Goal: Task Accomplishment & Management: Manage account settings

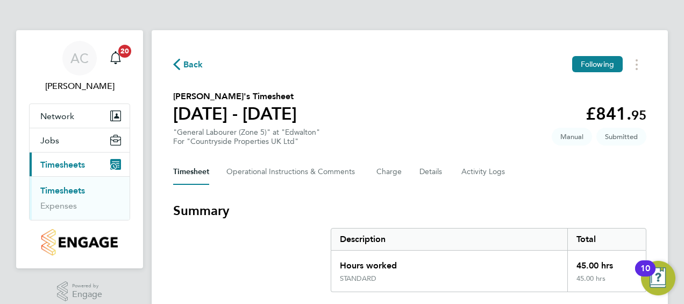
click at [69, 189] on link "Timesheets" at bounding box center [62, 190] width 45 height 10
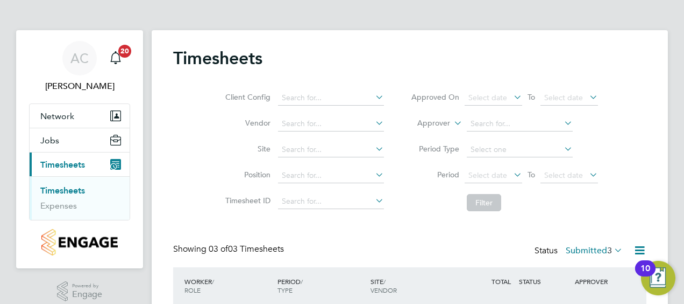
click at [680, 87] on div "AC Aurie Cox Notifications 20 Applications: Network Team Members Sites Jobs Vac…" at bounding box center [342, 225] width 684 height 450
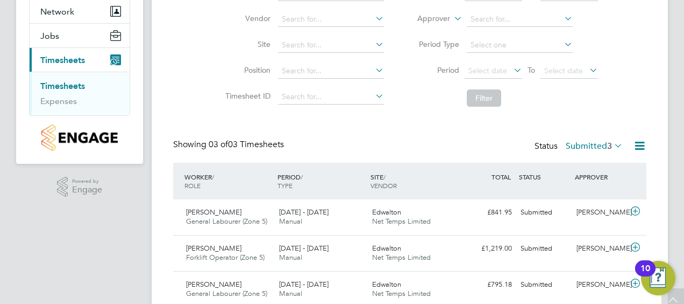
scroll to position [145, 0]
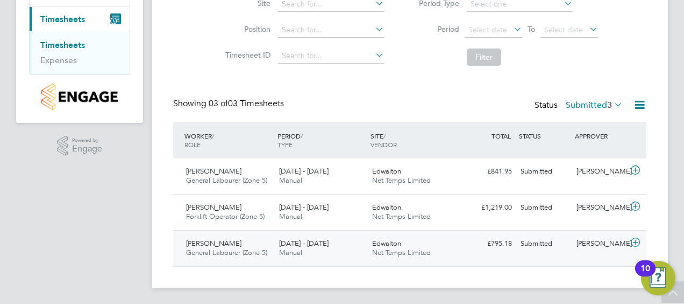
click at [224, 248] on div "Alfie Preston General Labourer (Zone 5) 18 - 24 Aug 2025" at bounding box center [228, 248] width 93 height 27
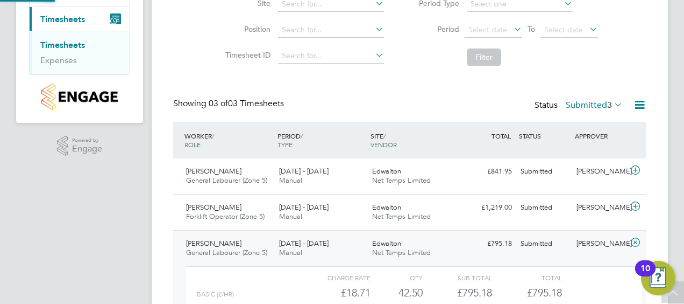
scroll to position [18, 105]
click at [677, 135] on div "AC Aurie Cox Notifications 20 Applications: Network Team Members Sites Jobs Vac…" at bounding box center [342, 129] width 684 height 549
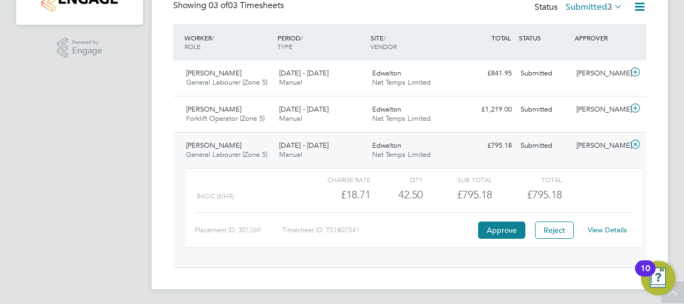
scroll to position [244, 0]
click at [493, 228] on button "Approve" at bounding box center [501, 228] width 47 height 17
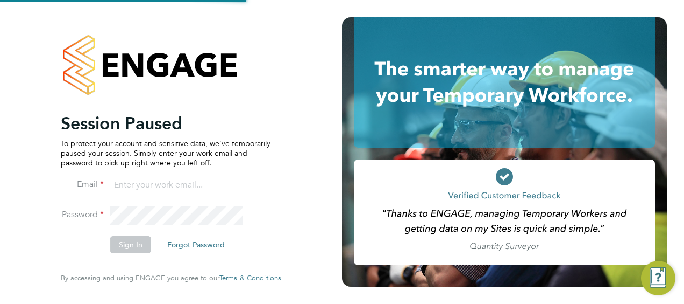
type input "[EMAIL_ADDRESS][PERSON_NAME][DOMAIN_NAME]"
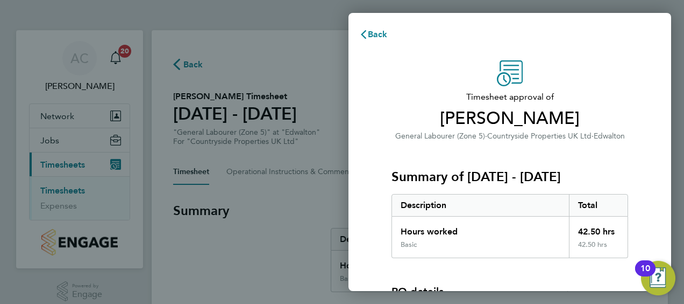
click at [657, 180] on div "Timesheet approval of [PERSON_NAME] General Labourer (Zone 5) · Countryside Pro…" at bounding box center [510, 244] width 323 height 394
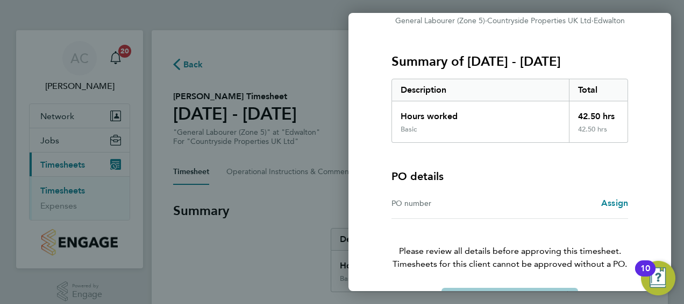
scroll to position [150, 0]
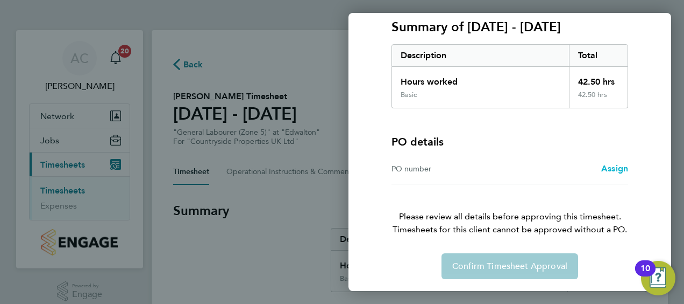
click at [607, 168] on span "Assign" at bounding box center [615, 168] width 27 height 10
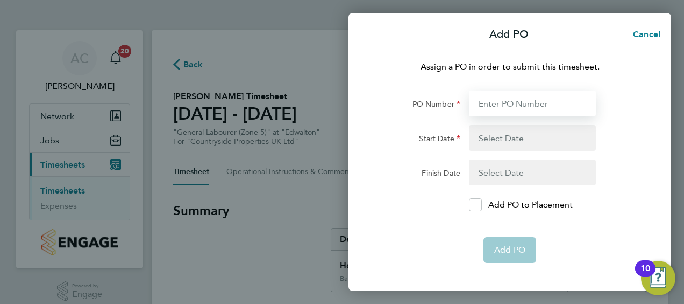
click at [503, 106] on input "PO Number" at bounding box center [532, 103] width 127 height 26
type input "Edwalton Ph8"
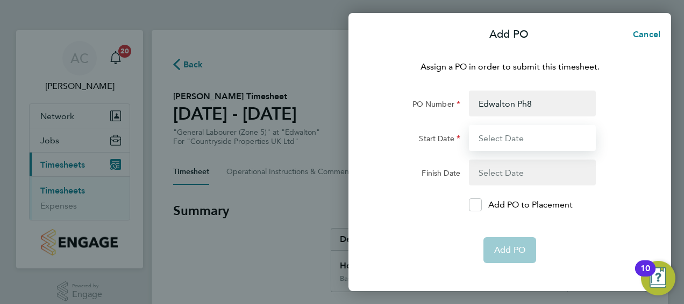
type input "11 Aug 25"
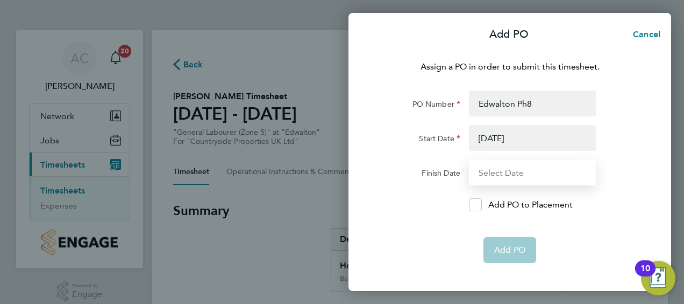
type input "16 Aug 25"
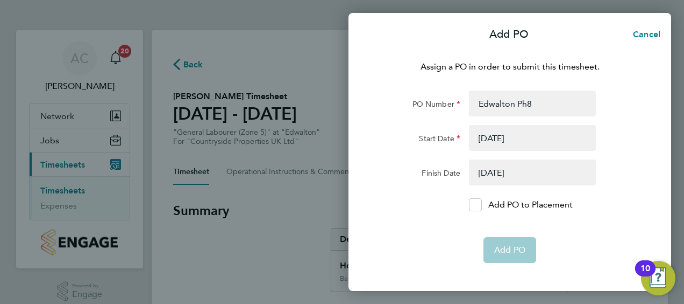
click at [492, 142] on button "button" at bounding box center [532, 138] width 127 height 26
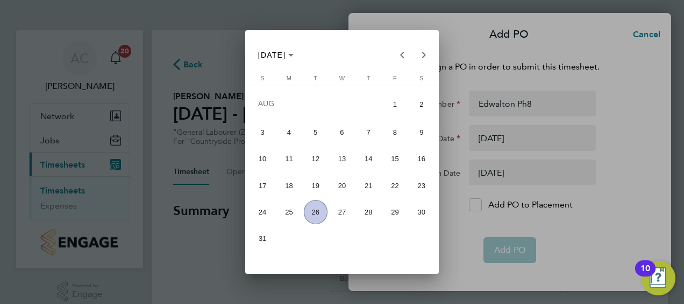
click at [286, 187] on span "18" at bounding box center [289, 185] width 24 height 24
type input "[DATE]"
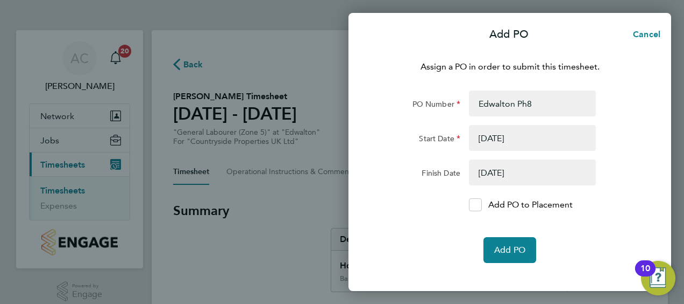
click at [488, 175] on button "button" at bounding box center [532, 172] width 127 height 26
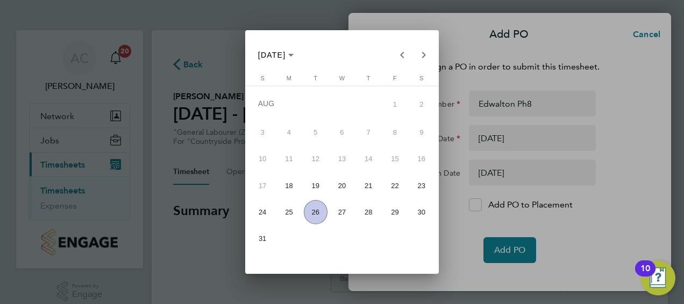
click at [425, 189] on span "23" at bounding box center [422, 185] width 24 height 24
type input "[DATE]"
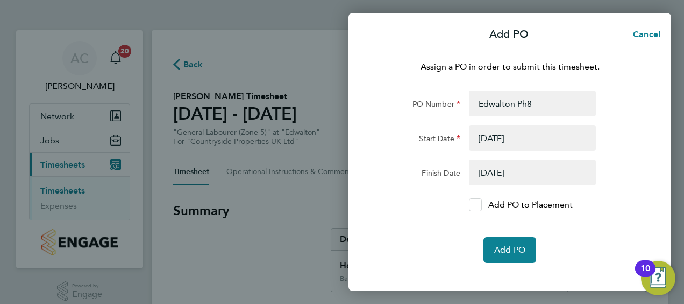
click at [478, 207] on icon at bounding box center [475, 204] width 8 height 7
click at [479, 204] on input "Add PO to Placement" at bounding box center [479, 204] width 0 height 0
click at [503, 249] on span "Add PO" at bounding box center [510, 249] width 31 height 11
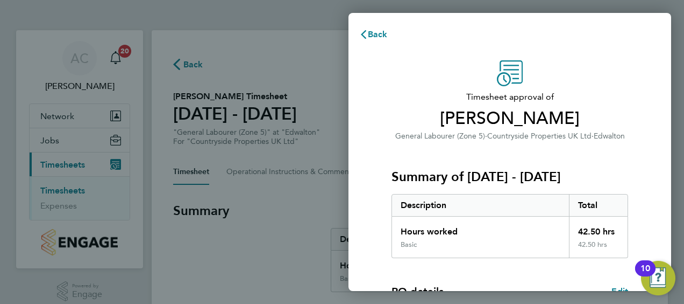
click at [640, 170] on div "Timesheet approval of Alfie Preston General Labourer (Zone 5) · Countryside Pro…" at bounding box center [510, 274] width 263 height 429
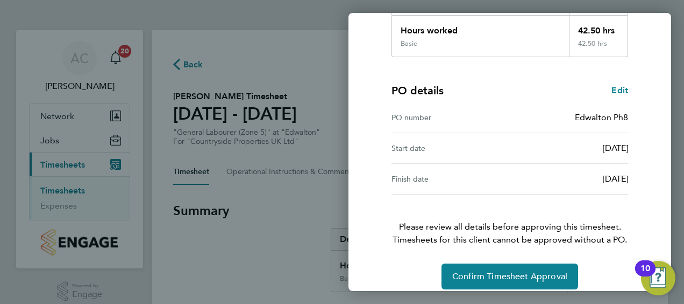
scroll to position [211, 0]
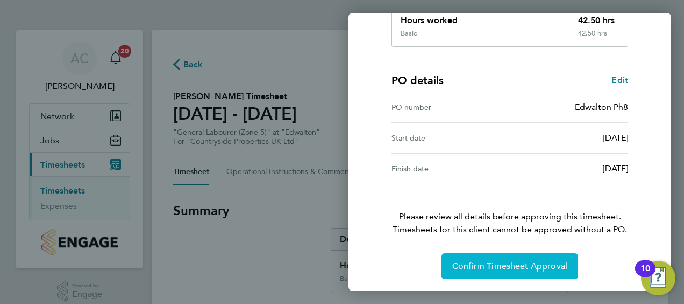
click at [512, 256] on button "Confirm Timesheet Approval" at bounding box center [510, 266] width 137 height 26
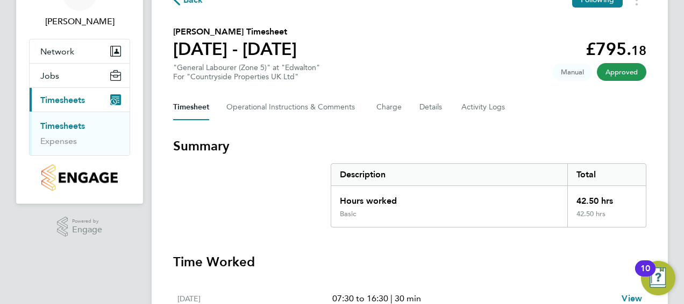
scroll to position [54, 0]
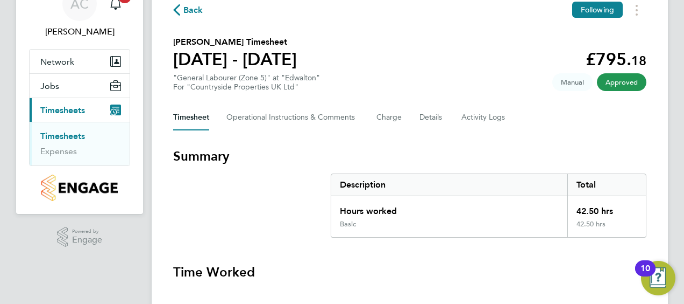
click at [62, 138] on link "Timesheets" at bounding box center [62, 136] width 45 height 10
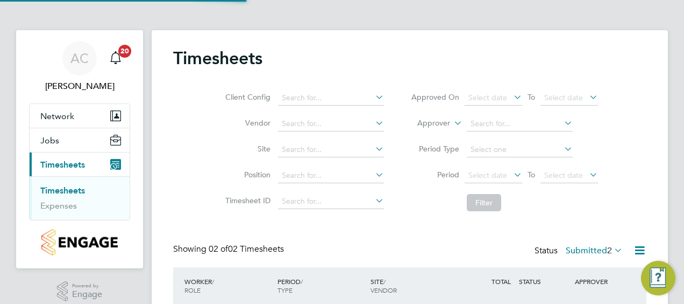
scroll to position [27, 93]
click at [636, 189] on div "Client Config Vendor Site Position Timesheet ID Approved On Select date To Sele…" at bounding box center [410, 148] width 474 height 137
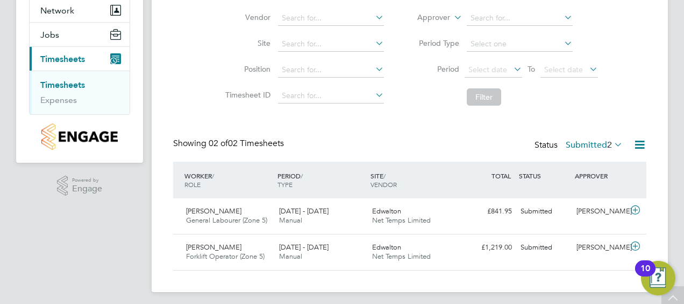
scroll to position [110, 0]
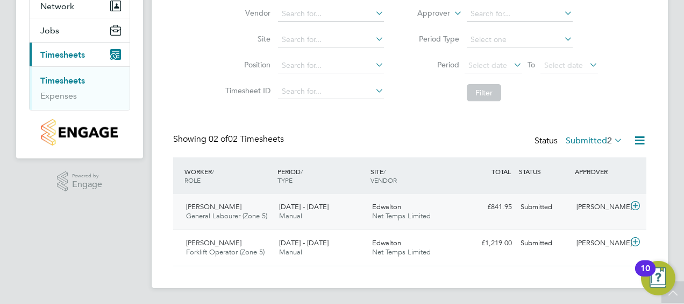
click at [220, 207] on span "Anthony Salt" at bounding box center [213, 206] width 55 height 9
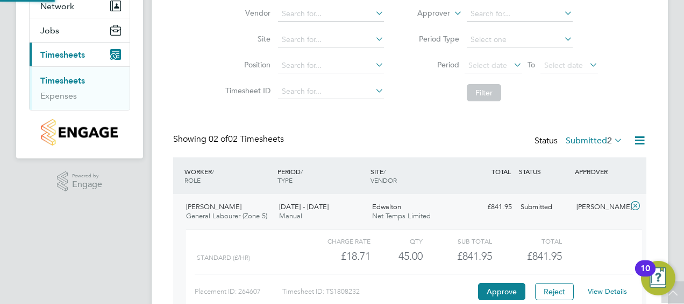
scroll to position [18, 105]
click at [658, 211] on div "Timesheets Client Config Vendor Site Position Timesheet ID Approved On Select d…" at bounding box center [410, 153] width 517 height 466
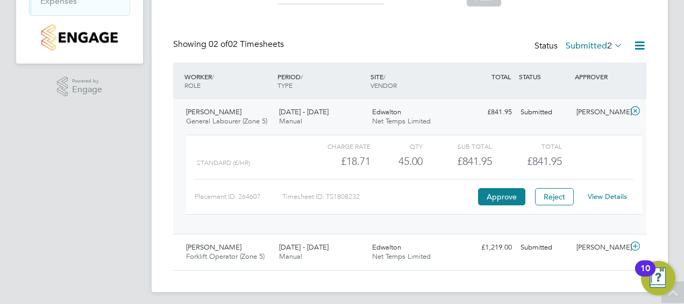
scroll to position [209, 0]
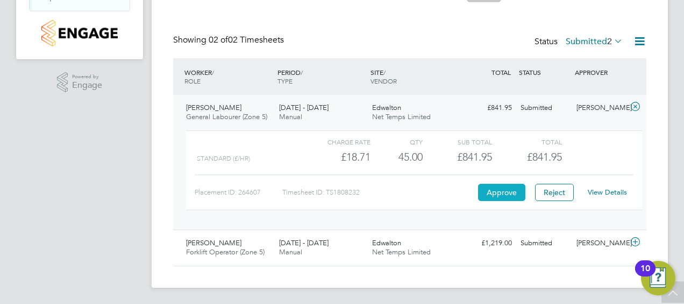
click at [495, 188] on button "Approve" at bounding box center [501, 191] width 47 height 17
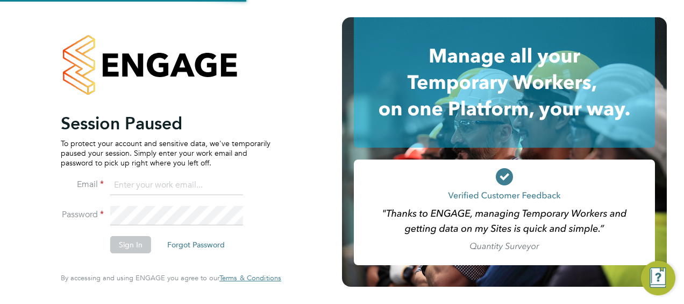
type input "[EMAIL_ADDRESS][PERSON_NAME][DOMAIN_NAME]"
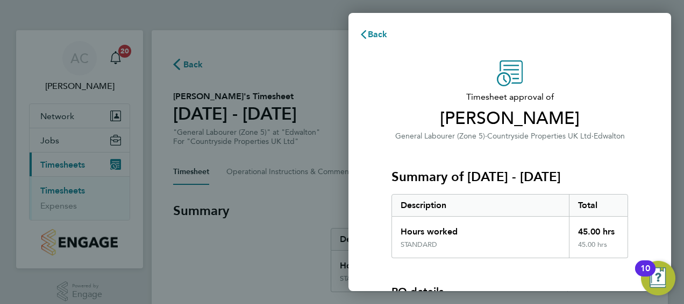
click at [654, 166] on div "Timesheet approval of Anthony Salt General Labourer (Zone 5) · Countryside Prop…" at bounding box center [510, 244] width 323 height 394
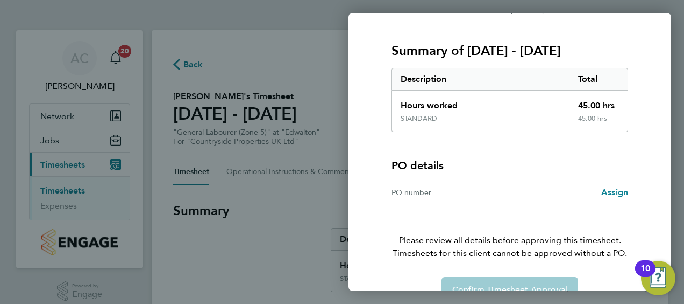
scroll to position [150, 0]
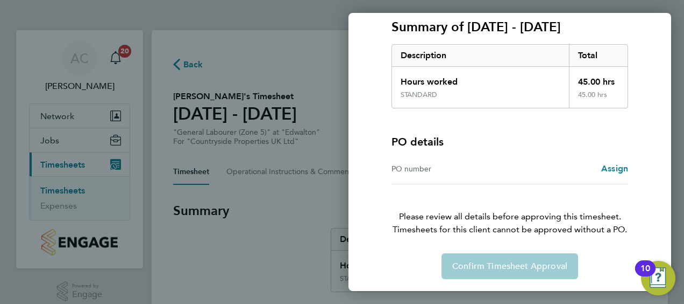
click at [499, 272] on div "Confirm Timesheet Approval" at bounding box center [510, 266] width 263 height 26
click at [610, 166] on span "Assign" at bounding box center [615, 168] width 27 height 10
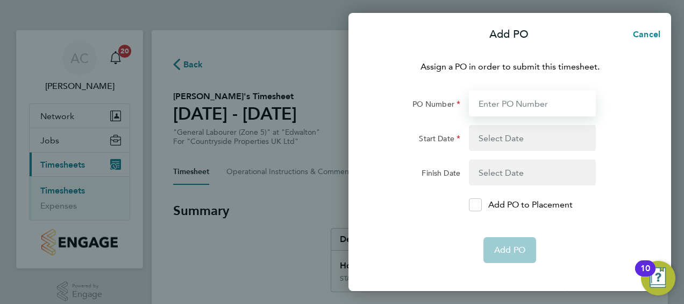
click at [514, 96] on input "PO Number" at bounding box center [532, 103] width 127 height 26
type input "Edwalton Ph8"
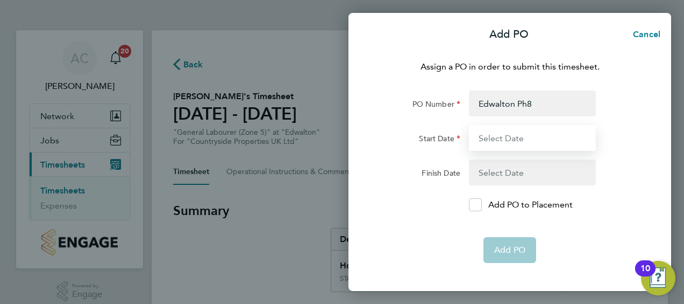
type input "[DATE]"
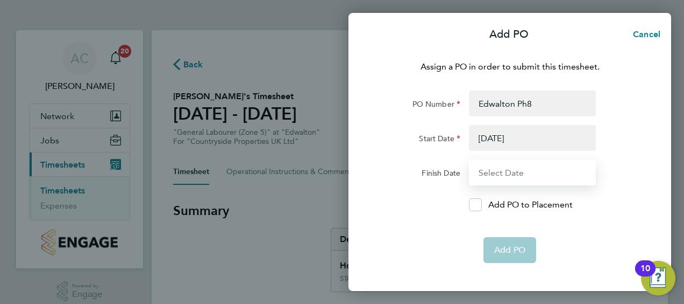
type input "[DATE]"
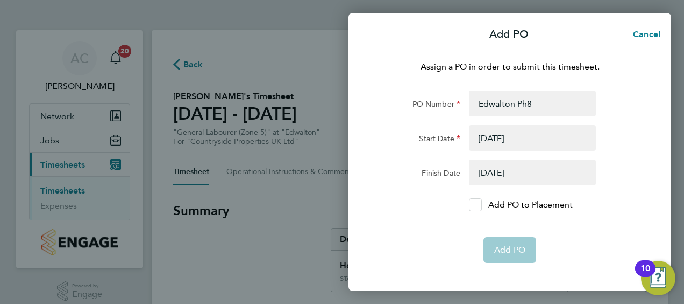
click at [474, 202] on icon at bounding box center [475, 204] width 8 height 7
click at [479, 204] on input "Add PO to Placement" at bounding box center [479, 204] width 0 height 0
click at [542, 219] on form "PO Number Edwalton Ph8 Start Date 18 Aug 25 Finish Date 23 Aug 25 Add PO to Pla…" at bounding box center [510, 176] width 263 height 172
click at [535, 169] on button "button" at bounding box center [532, 172] width 127 height 26
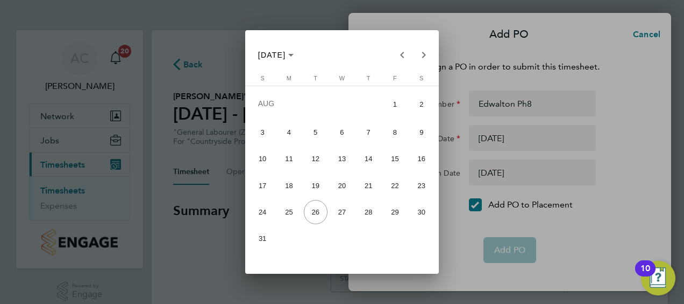
click at [418, 191] on span "23" at bounding box center [422, 185] width 24 height 24
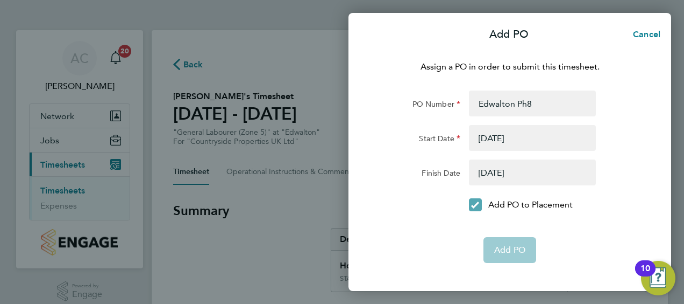
click at [478, 207] on icon at bounding box center [475, 204] width 8 height 7
click at [479, 204] on input "Add PO to Placement" at bounding box center [479, 204] width 0 height 0
click at [478, 207] on icon at bounding box center [475, 204] width 8 height 7
click at [479, 204] on input "Add PO to Placement" at bounding box center [479, 204] width 0 height 0
click at [506, 254] on app-form-button "Add PO" at bounding box center [510, 250] width 53 height 26
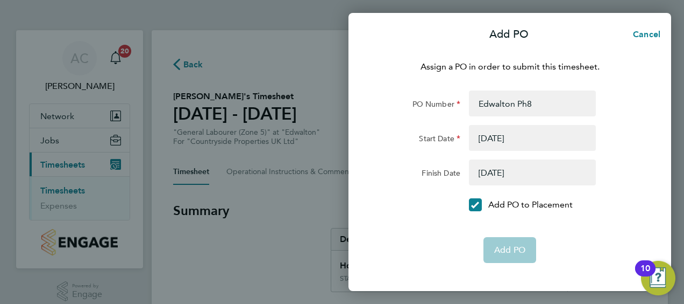
click at [506, 254] on app-form-button "Add PO" at bounding box center [510, 250] width 53 height 26
drag, startPoint x: 506, startPoint y: 254, endPoint x: 431, endPoint y: 222, distance: 81.5
click at [431, 222] on form "PO Number Edwalton Ph8 Start Date 18 Aug 25 Finish Date 23 Aug 25 Add PO to Pla…" at bounding box center [510, 176] width 263 height 172
click at [523, 132] on button "button" at bounding box center [532, 138] width 127 height 26
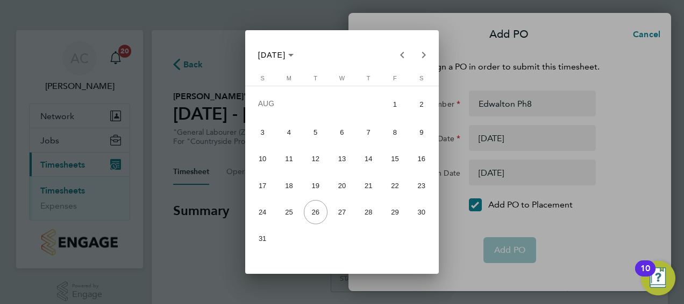
click at [283, 189] on span "18" at bounding box center [289, 185] width 24 height 24
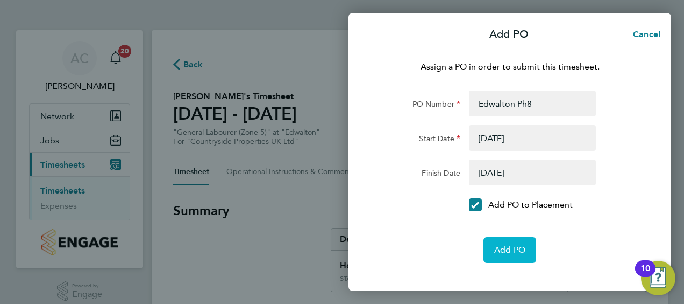
click at [504, 247] on span "Add PO" at bounding box center [510, 249] width 31 height 11
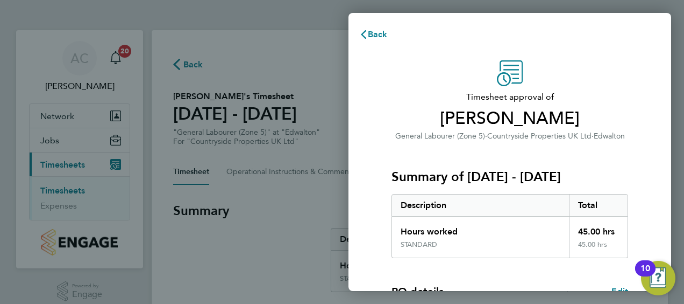
click at [667, 174] on div "Timesheet approval of Anthony Salt General Labourer (Zone 5) · Countryside Prop…" at bounding box center [510, 274] width 323 height 455
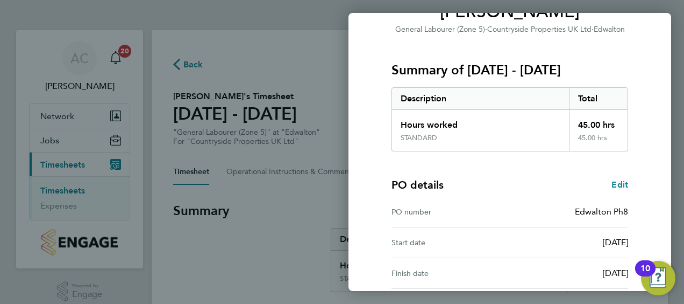
scroll to position [211, 0]
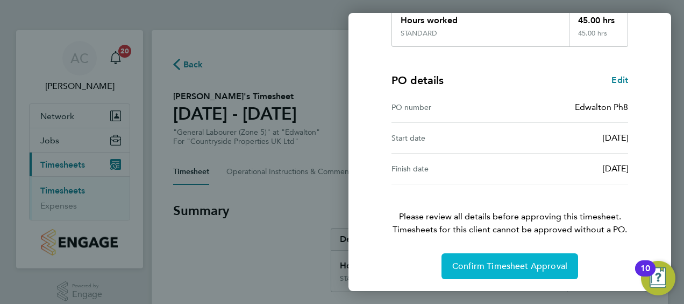
click at [490, 265] on span "Confirm Timesheet Approval" at bounding box center [510, 265] width 115 height 11
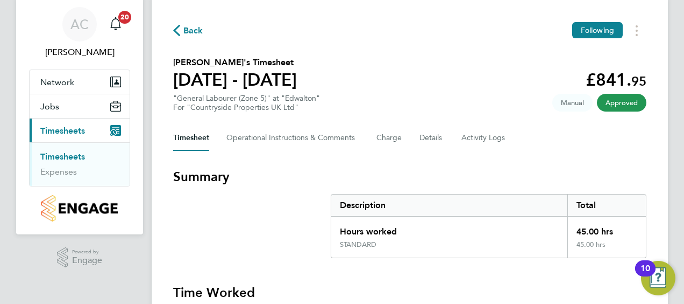
scroll to position [22, 0]
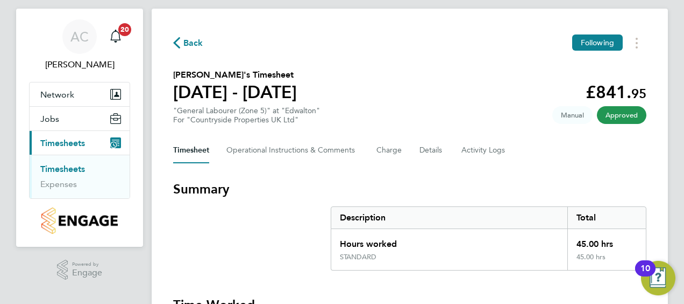
click at [54, 168] on link "Timesheets" at bounding box center [62, 169] width 45 height 10
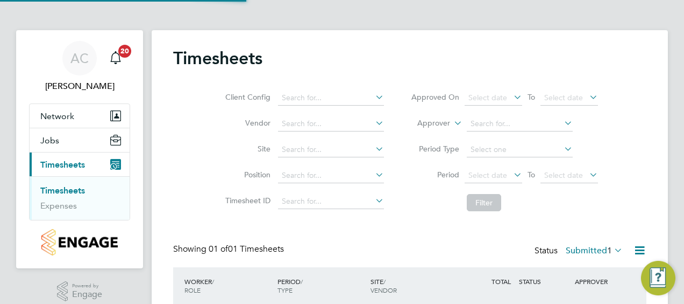
scroll to position [27, 93]
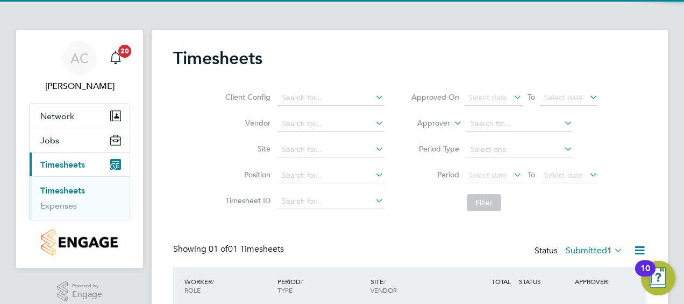
click at [660, 190] on div "Timesheets Client Config Vendor Site Position Timesheet ID Approved On Select d…" at bounding box center [410, 195] width 517 height 331
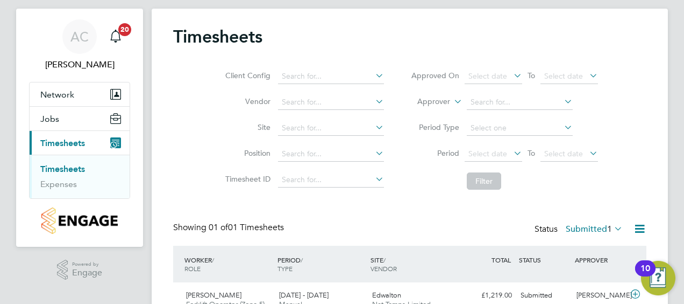
scroll to position [74, 0]
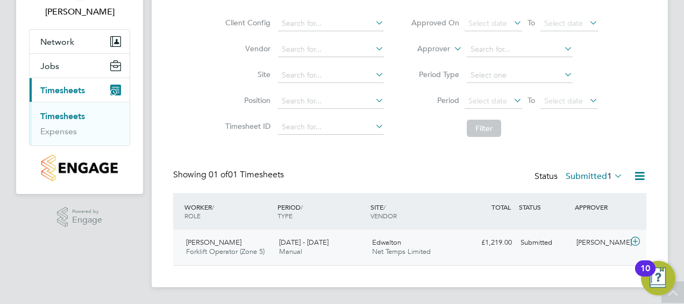
click at [324, 243] on span "[DATE] - [DATE]" at bounding box center [304, 241] width 50 height 9
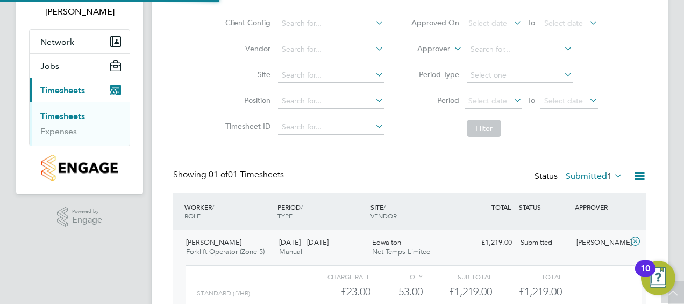
scroll to position [18, 105]
click at [652, 190] on div "Timesheets Client Config Vendor Site Position Timesheet ID Approved On Select d…" at bounding box center [410, 171] width 517 height 430
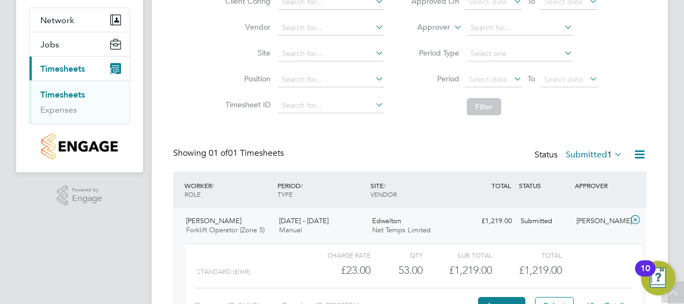
scroll to position [173, 0]
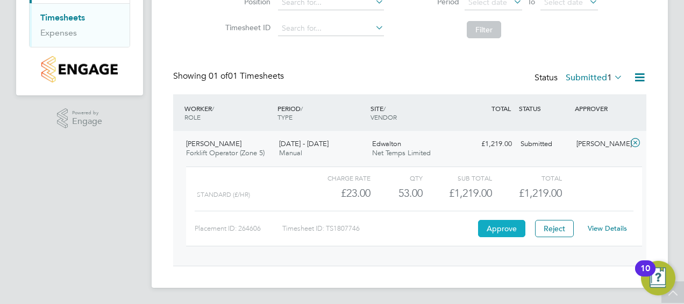
click at [493, 231] on button "Approve" at bounding box center [501, 228] width 47 height 17
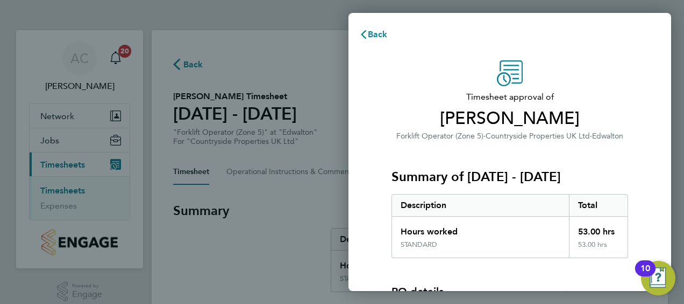
click at [643, 215] on div "Timesheet approval of [PERSON_NAME] Forklift Operator (Zone 5) · Countryside Pr…" at bounding box center [510, 244] width 323 height 394
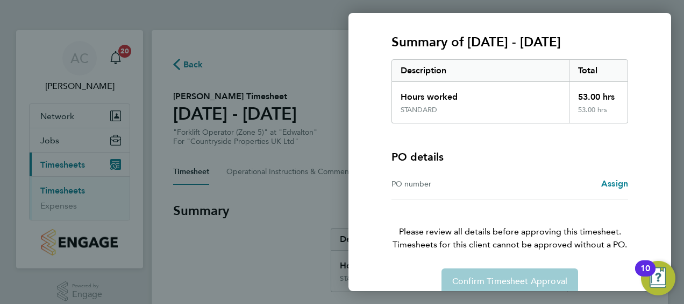
scroll to position [150, 0]
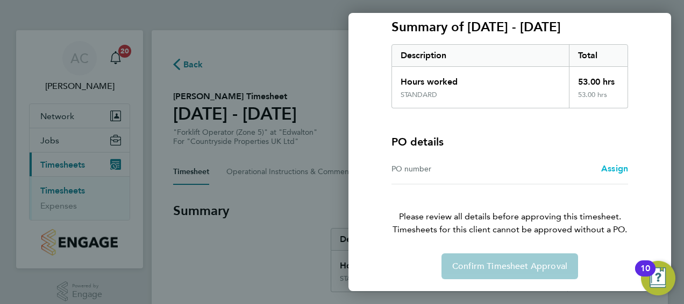
click at [613, 173] on link "Assign" at bounding box center [615, 168] width 27 height 13
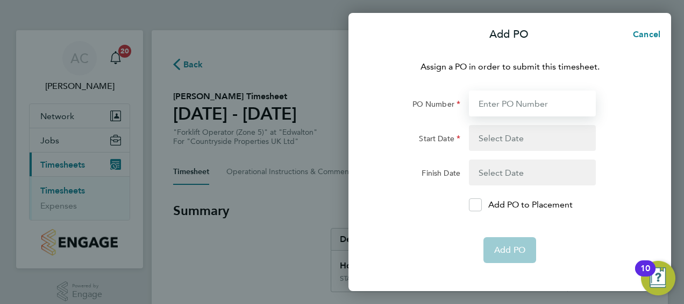
click at [525, 105] on input "PO Number" at bounding box center [532, 103] width 127 height 26
type input "Edwalton Ph8"
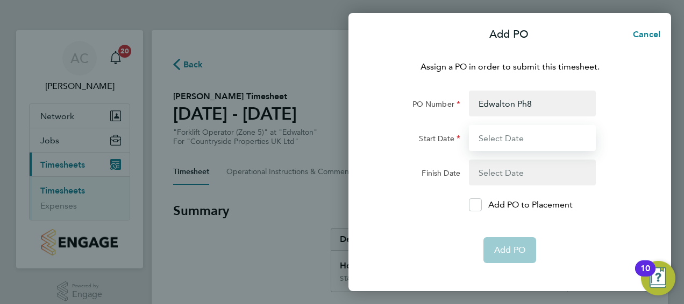
type input "[DATE]"
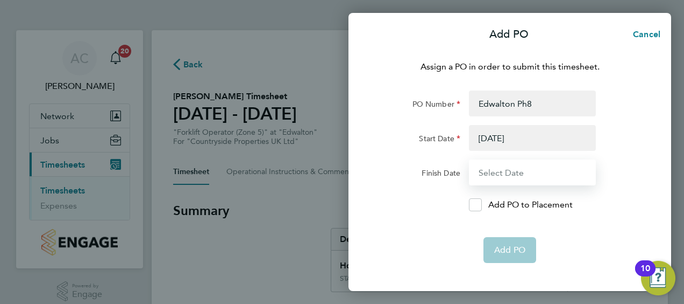
type input "[DATE]"
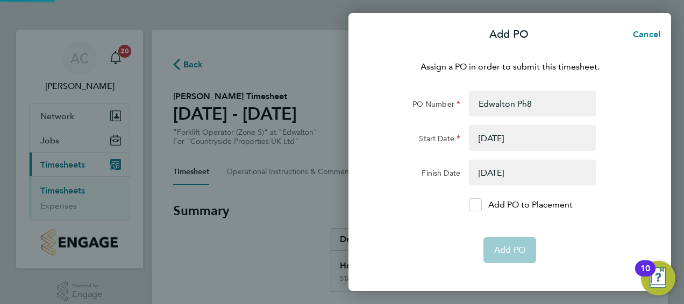
click at [532, 138] on button "button" at bounding box center [532, 138] width 127 height 26
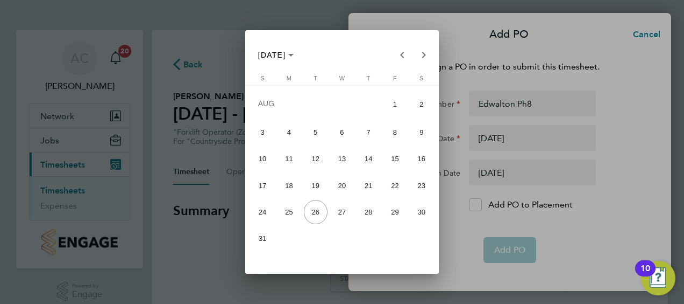
click at [286, 192] on span "18" at bounding box center [289, 185] width 24 height 24
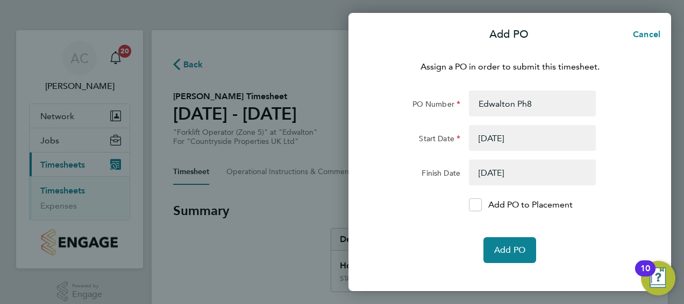
click at [494, 178] on button "button" at bounding box center [532, 172] width 127 height 26
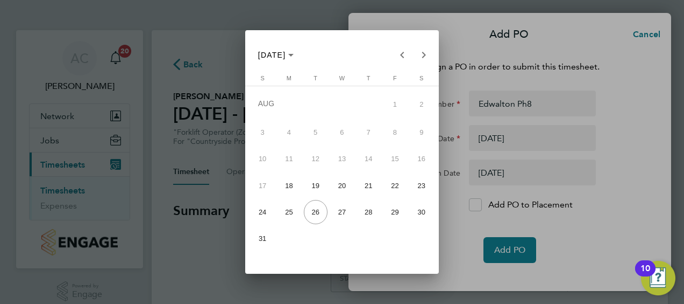
click at [416, 187] on span "23" at bounding box center [422, 185] width 24 height 24
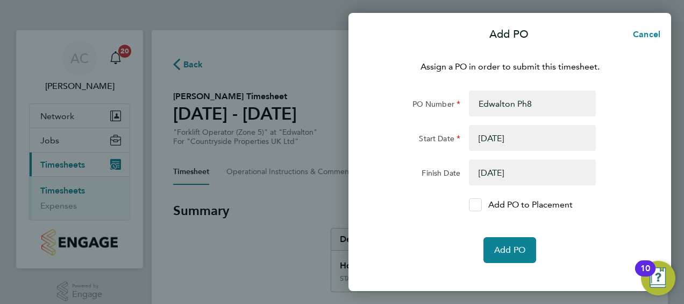
click at [470, 207] on div at bounding box center [475, 204] width 13 height 13
click at [479, 204] on input "Add PO to Placement" at bounding box center [479, 204] width 0 height 0
click at [507, 243] on button "Add PO" at bounding box center [510, 250] width 53 height 26
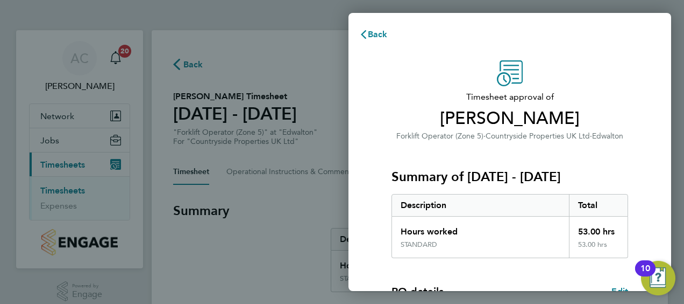
click at [662, 196] on div "Timesheet approval of [PERSON_NAME] Forklift Operator (Zone 5) · Countryside Pr…" at bounding box center [510, 274] width 323 height 455
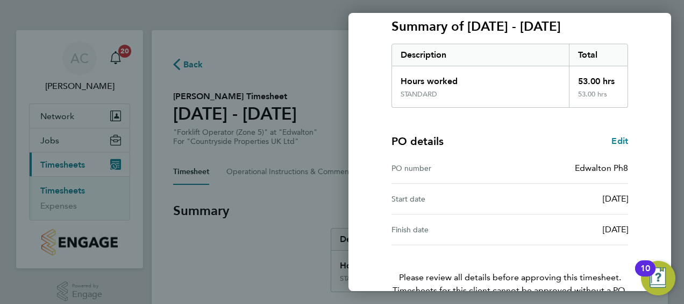
scroll to position [211, 0]
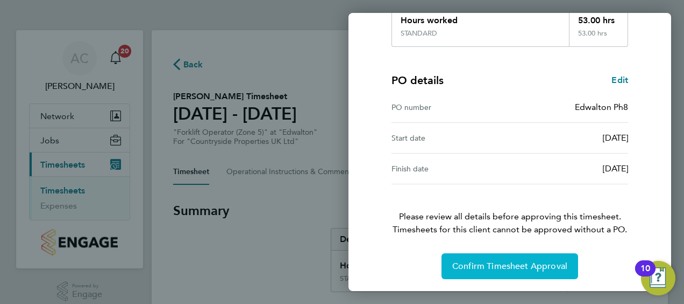
click at [531, 265] on span "Confirm Timesheet Approval" at bounding box center [510, 265] width 115 height 11
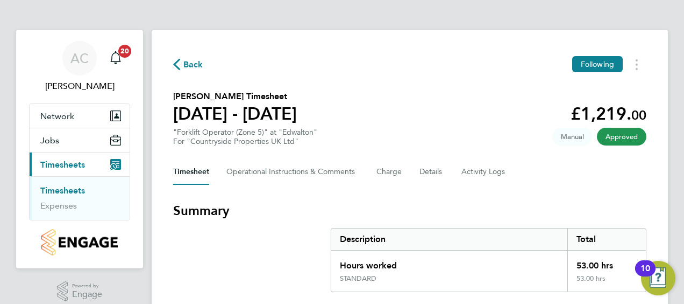
click at [116, 60] on icon "Main navigation" at bounding box center [115, 57] width 13 height 13
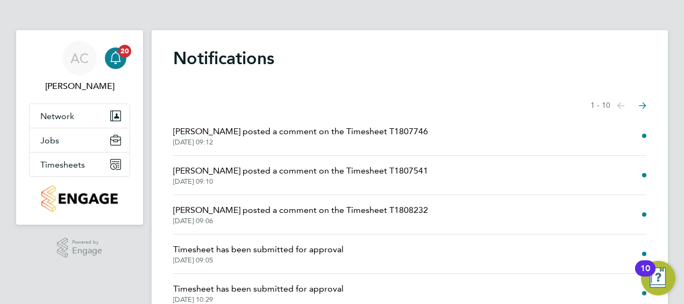
click at [662, 96] on div "Notifications Showing items 1 - 10 items Previous page Next page [PERSON_NAME] …" at bounding box center [410, 280] width 517 height 500
click at [66, 164] on span "Timesheets" at bounding box center [62, 164] width 45 height 10
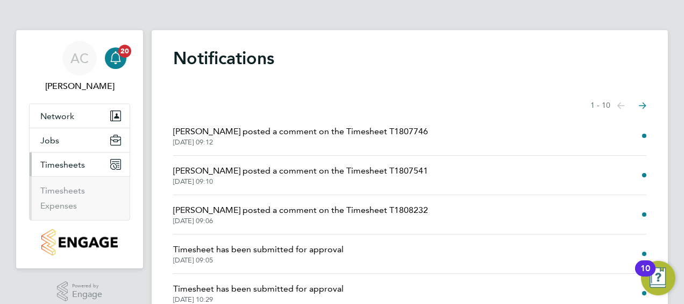
click at [86, 190] on li "Timesheets" at bounding box center [80, 192] width 81 height 15
click at [71, 191] on link "Timesheets" at bounding box center [62, 190] width 45 height 10
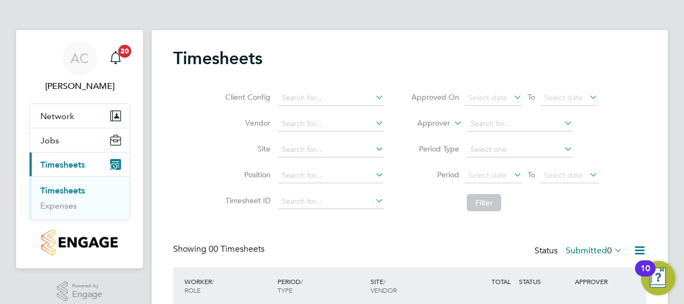
click at [641, 145] on div "Client Config Vendor Site Position Timesheet ID Approved On Select date To Sele…" at bounding box center [410, 148] width 474 height 137
click at [87, 83] on span "[PERSON_NAME]" at bounding box center [79, 86] width 101 height 13
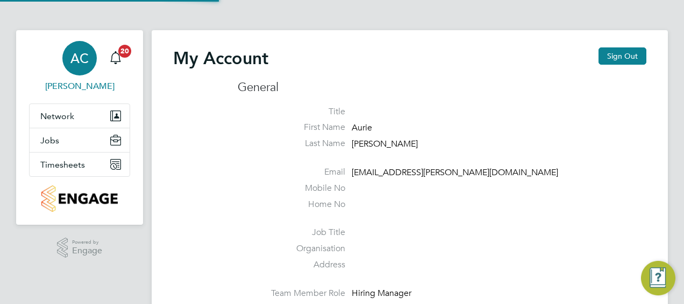
type input "[EMAIL_ADDRESS][PERSON_NAME][DOMAIN_NAME]"
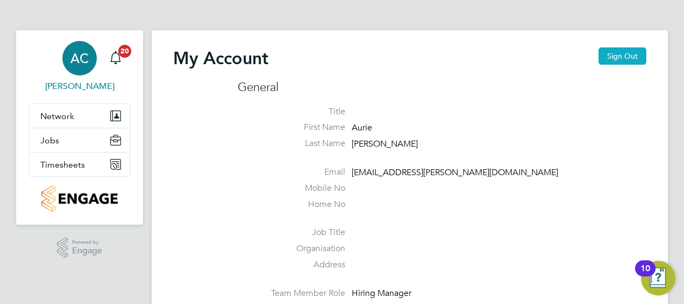
click at [626, 51] on button "Sign Out" at bounding box center [623, 55] width 48 height 17
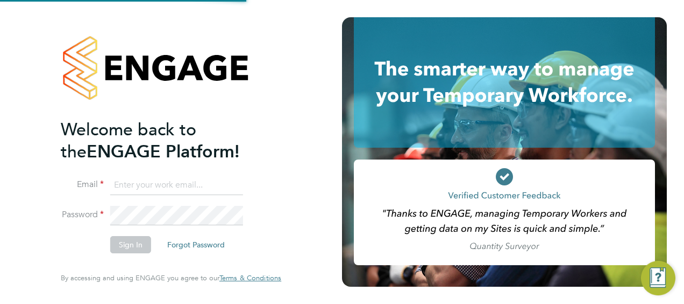
type input "[EMAIL_ADDRESS][PERSON_NAME][DOMAIN_NAME]"
